Goal: Task Accomplishment & Management: Manage account settings

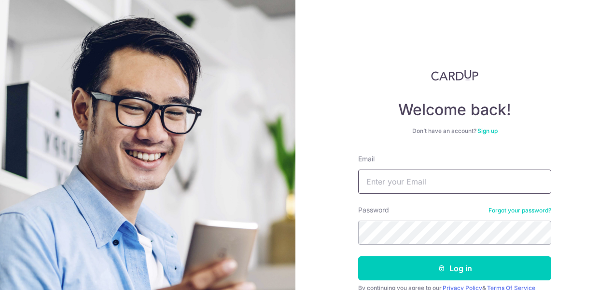
type input "[EMAIL_ADDRESS][DOMAIN_NAME]"
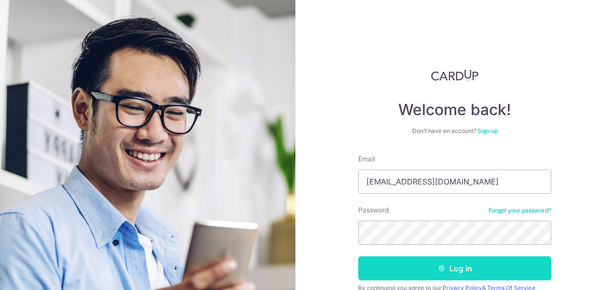
click at [458, 269] on button "Log in" at bounding box center [454, 269] width 193 height 24
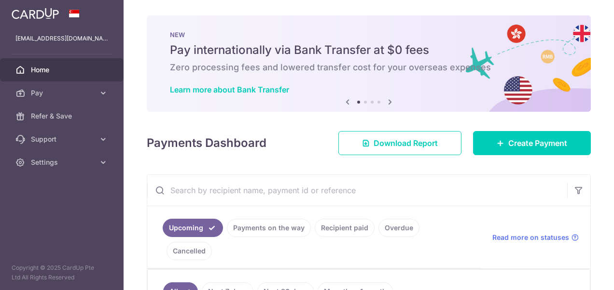
scroll to position [35, 0]
